Goal: Information Seeking & Learning: Learn about a topic

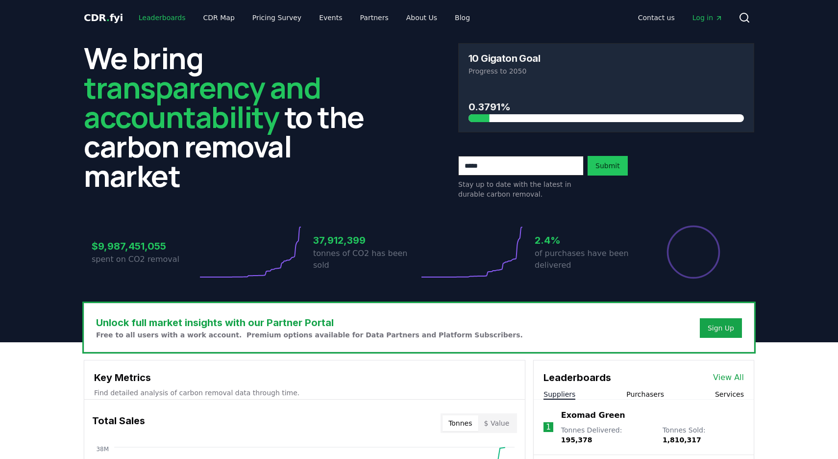
click at [164, 20] on link "Leaderboards" at bounding box center [162, 18] width 63 height 18
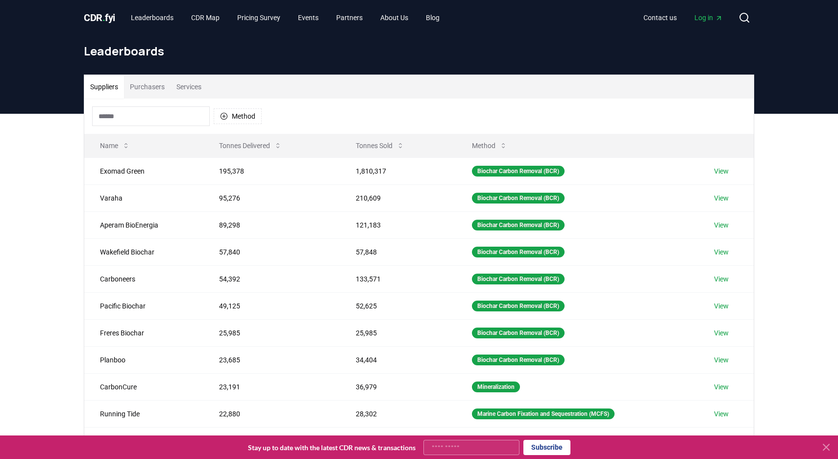
click at [152, 89] on button "Purchasers" at bounding box center [147, 87] width 47 height 24
click at [114, 91] on button "Suppliers" at bounding box center [104, 87] width 40 height 24
click at [130, 113] on input at bounding box center [151, 116] width 118 height 20
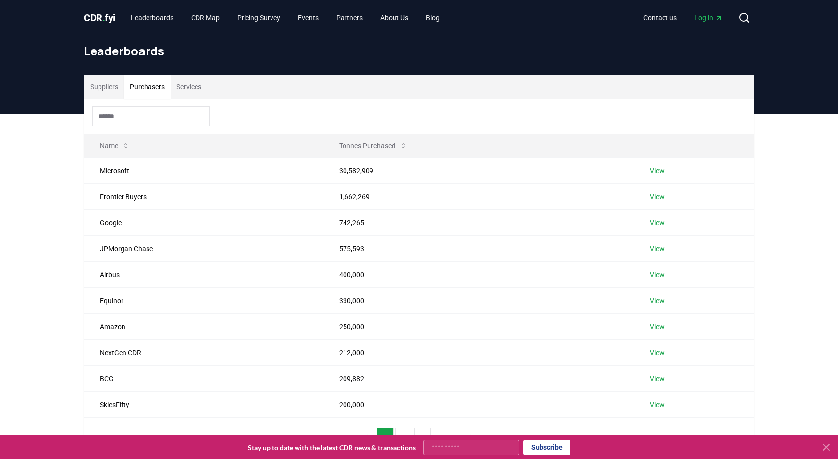
click at [139, 94] on button "Purchasers" at bounding box center [147, 87] width 47 height 24
click at [141, 116] on input at bounding box center [151, 116] width 118 height 20
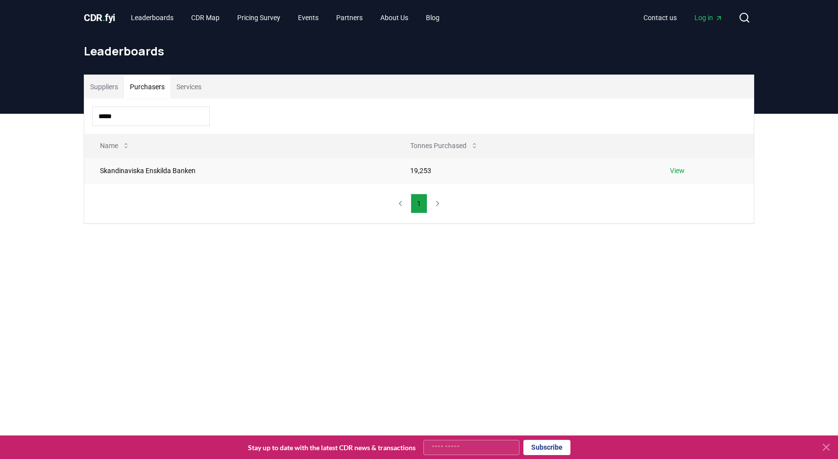
type input "*****"
click at [681, 170] on link "View" at bounding box center [677, 171] width 15 height 10
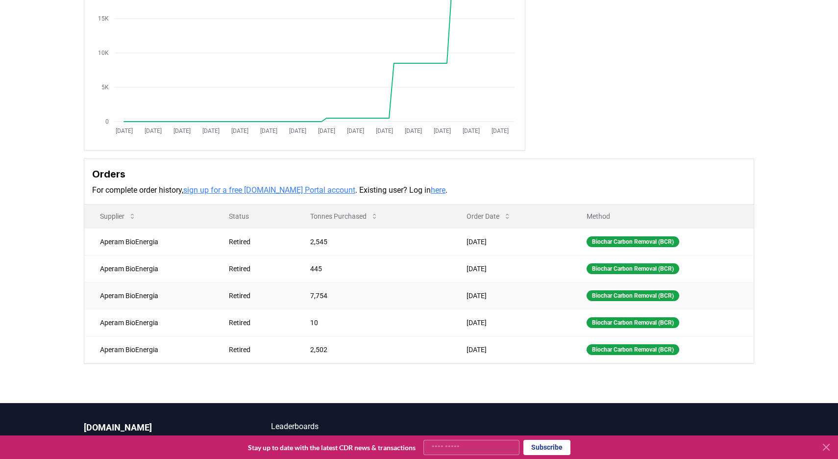
scroll to position [121, 0]
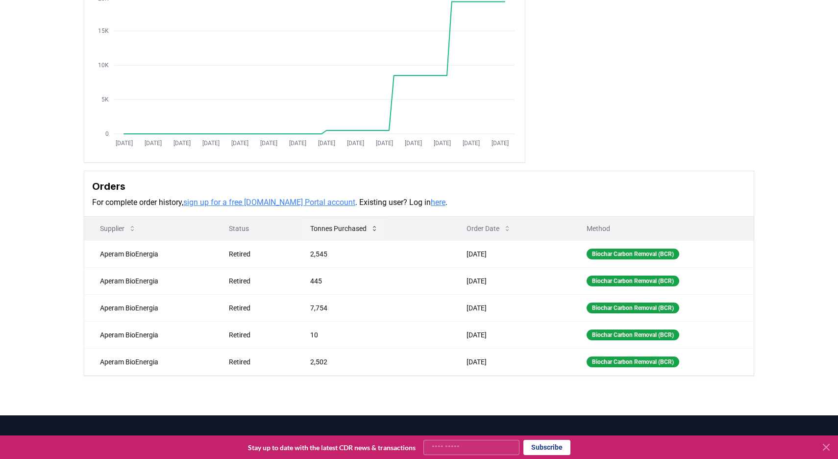
click at [316, 233] on button "Tonnes Purchased" at bounding box center [344, 229] width 84 height 20
click at [334, 233] on button "Tonnes Purchased" at bounding box center [344, 229] width 84 height 20
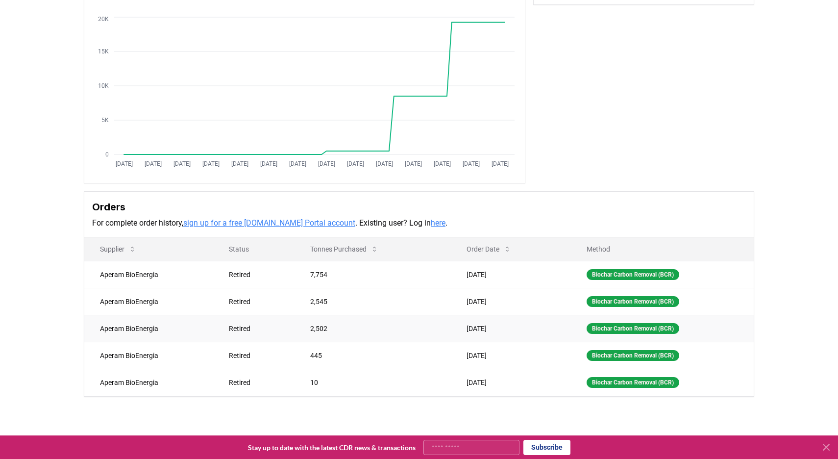
scroll to position [0, 0]
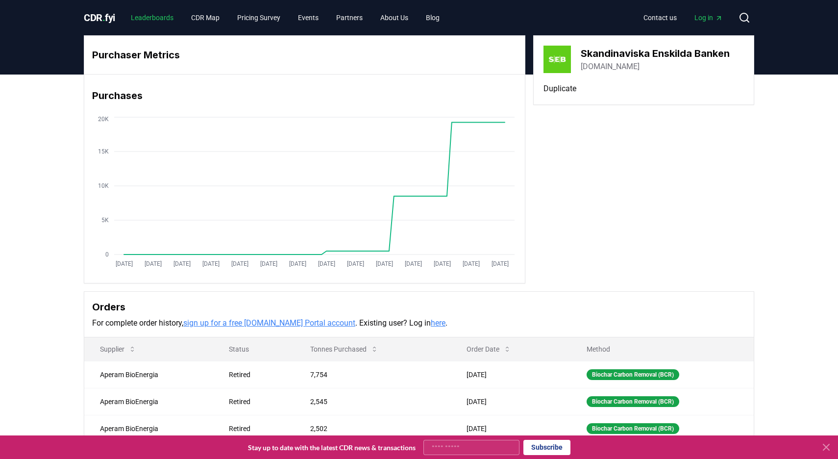
click at [164, 19] on link "Leaderboards" at bounding box center [152, 18] width 58 height 18
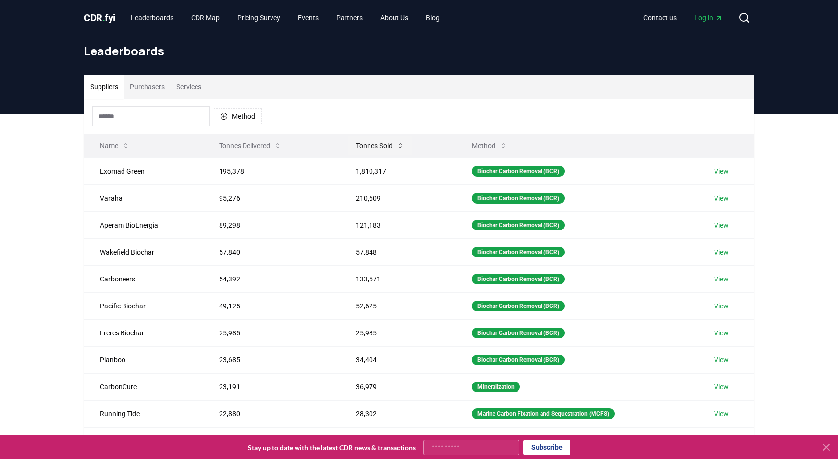
click at [382, 147] on button "Tonnes Sold" at bounding box center [380, 146] width 64 height 20
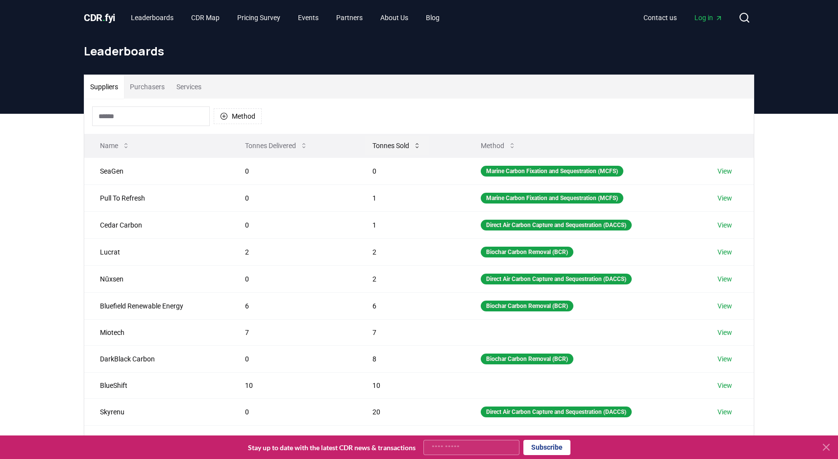
click at [382, 147] on button "Tonnes Sold" at bounding box center [397, 146] width 64 height 20
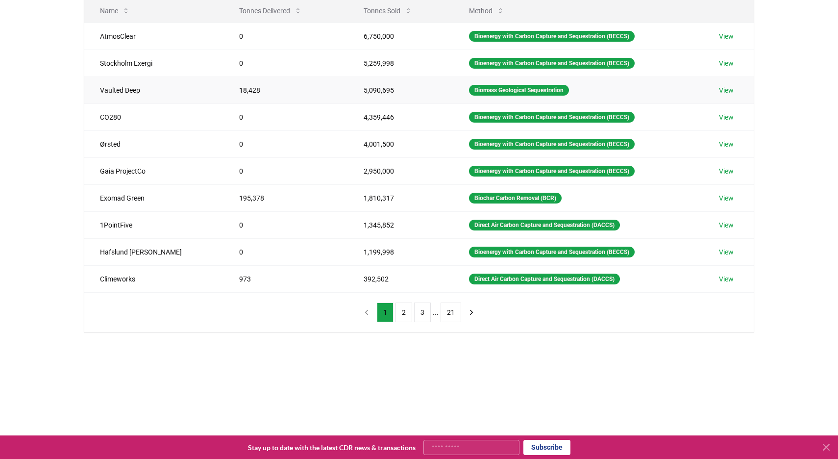
scroll to position [257, 0]
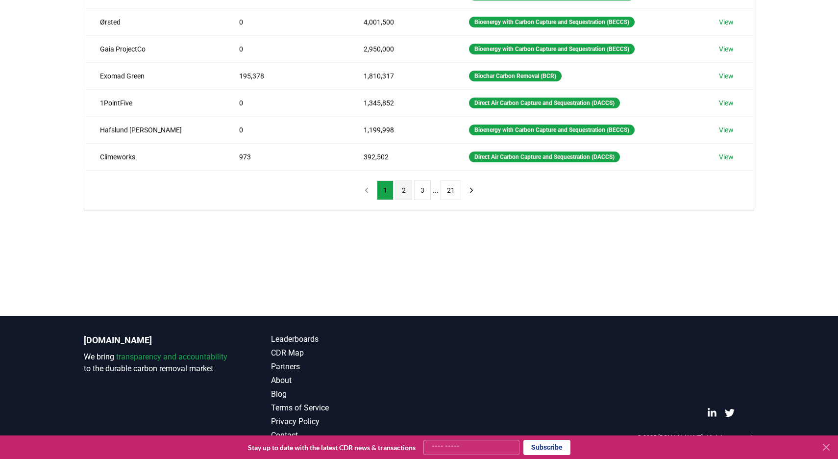
click at [407, 193] on button "2" at bounding box center [403, 190] width 17 height 20
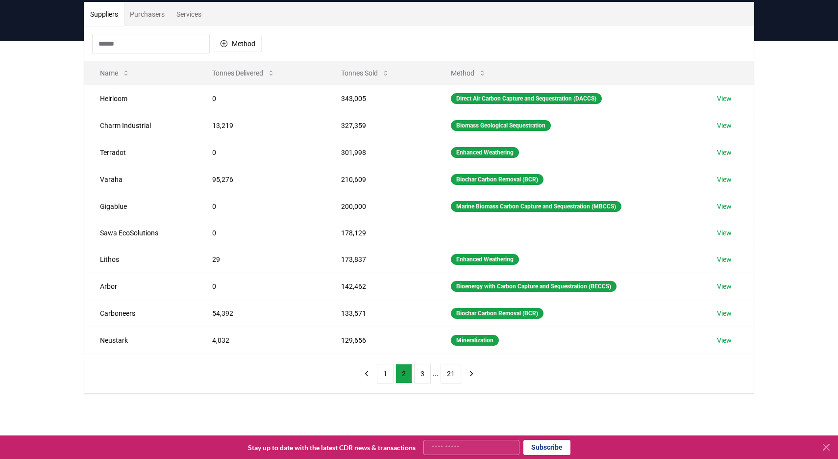
scroll to position [0, 0]
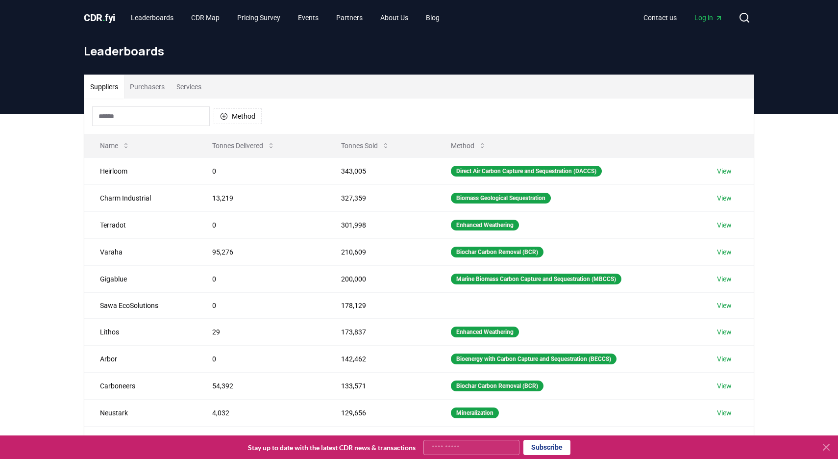
click at [147, 89] on button "Purchasers" at bounding box center [147, 87] width 47 height 24
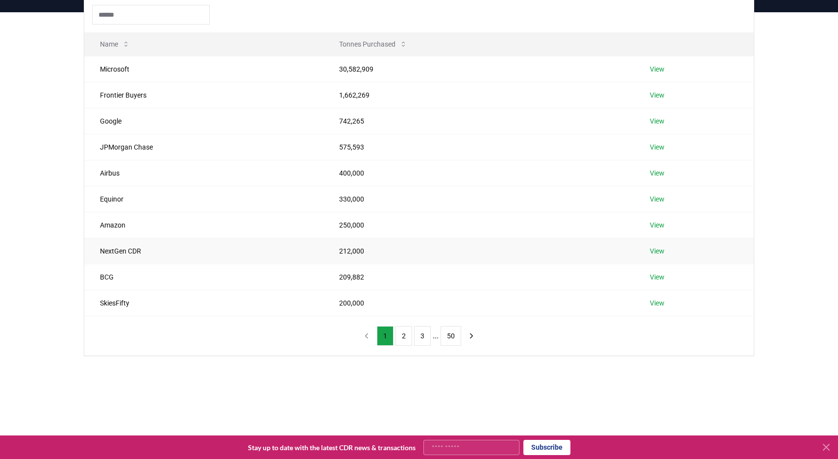
scroll to position [140, 0]
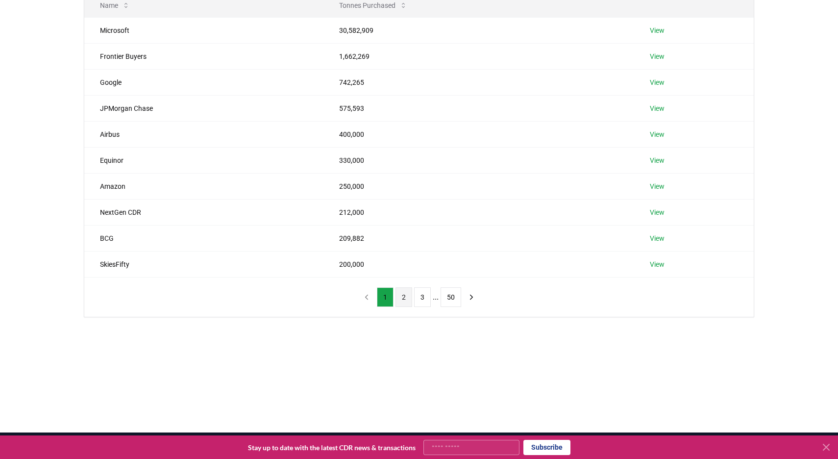
click at [403, 302] on button "2" at bounding box center [403, 297] width 17 height 20
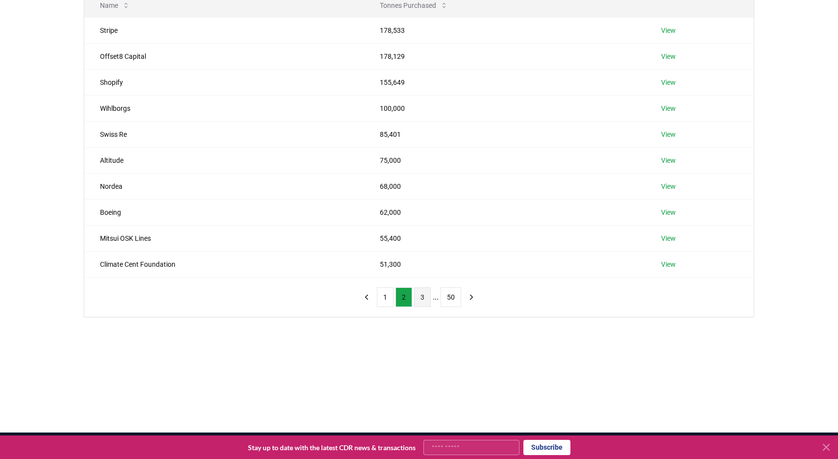
click at [429, 302] on button "3" at bounding box center [422, 297] width 17 height 20
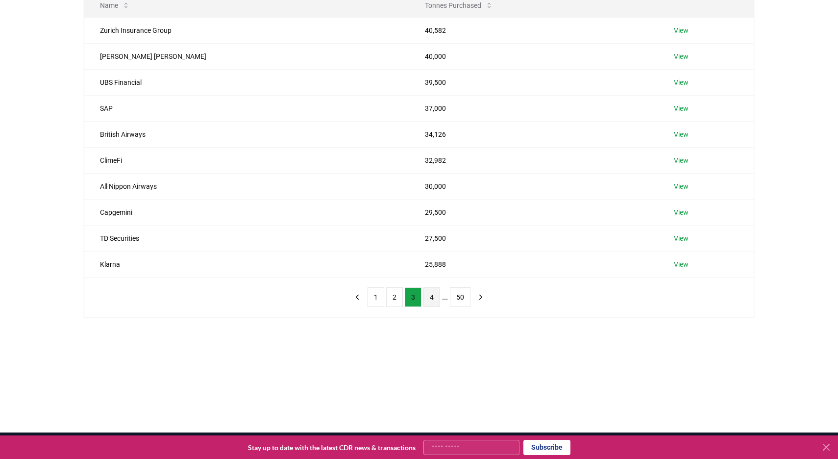
click at [435, 305] on button "4" at bounding box center [431, 297] width 17 height 20
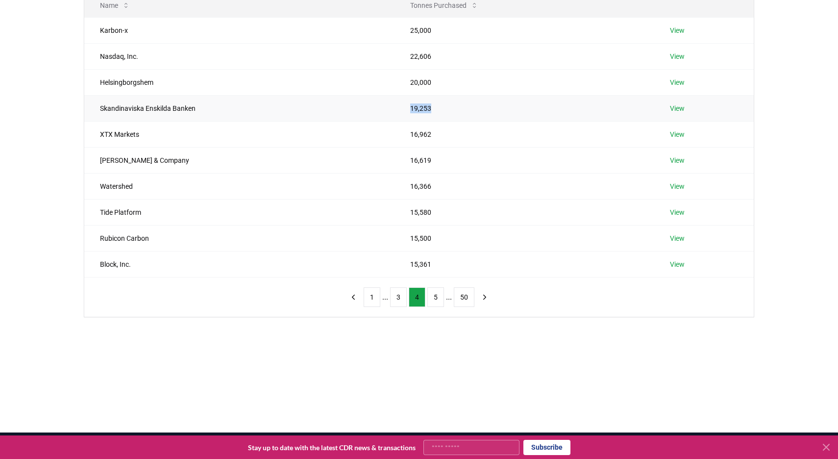
drag, startPoint x: 410, startPoint y: 108, endPoint x: 449, endPoint y: 110, distance: 38.8
click at [449, 110] on td "19,253" at bounding box center [523, 108] width 259 height 26
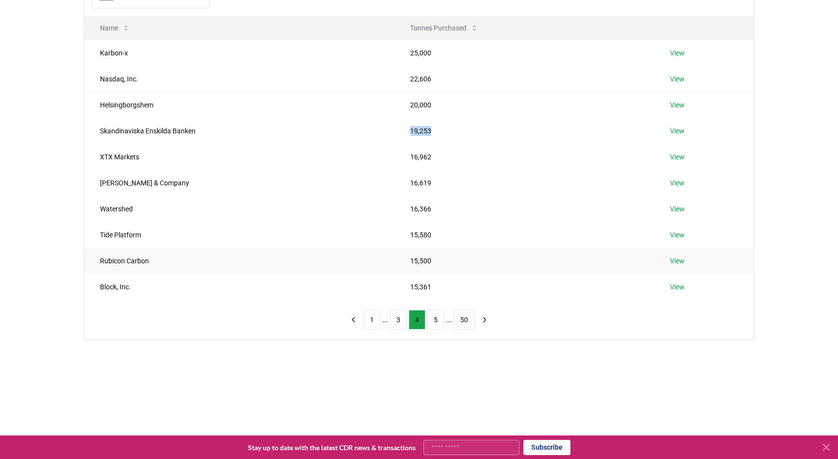
scroll to position [107, 0]
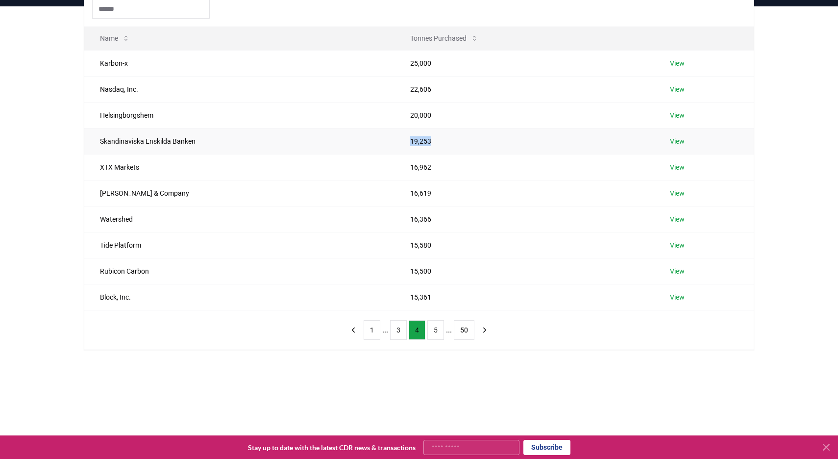
click at [679, 142] on link "View" at bounding box center [677, 141] width 15 height 10
